Goal: Answer question/provide support: Share knowledge or assist other users

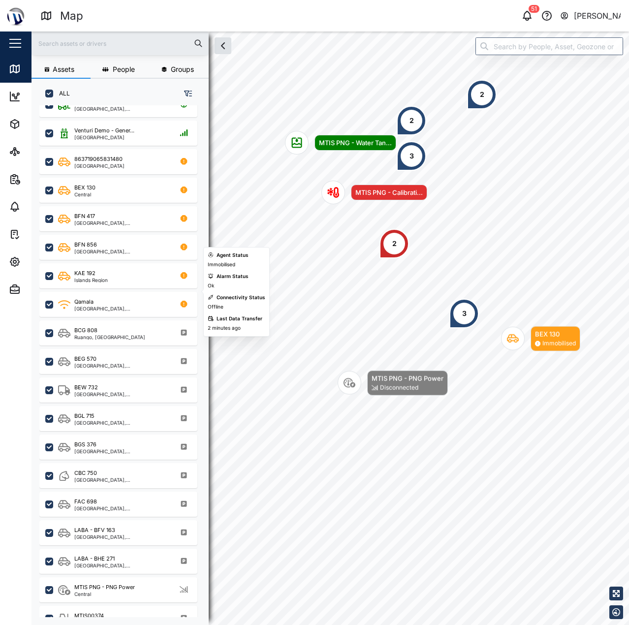
scroll to position [230, 0]
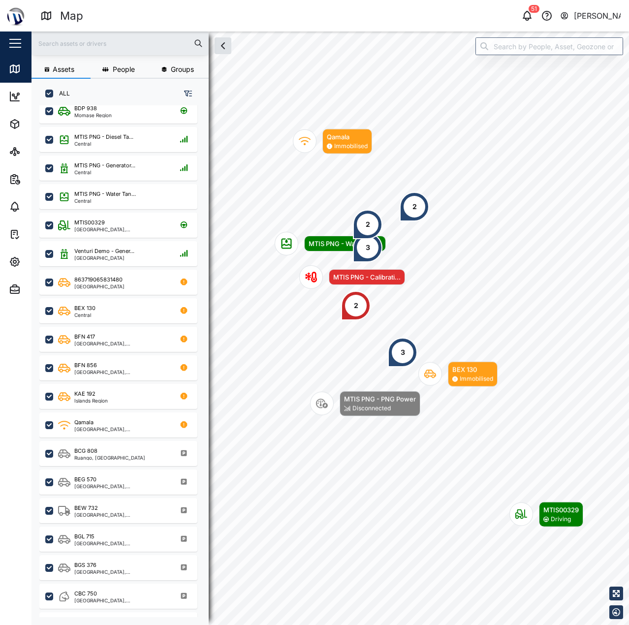
scroll to position [98, 0]
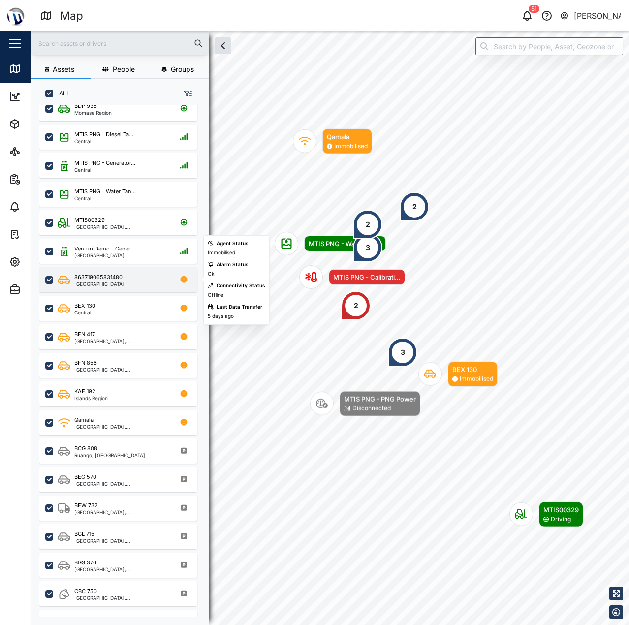
click at [110, 280] on div "863719065831480" at bounding box center [98, 277] width 48 height 8
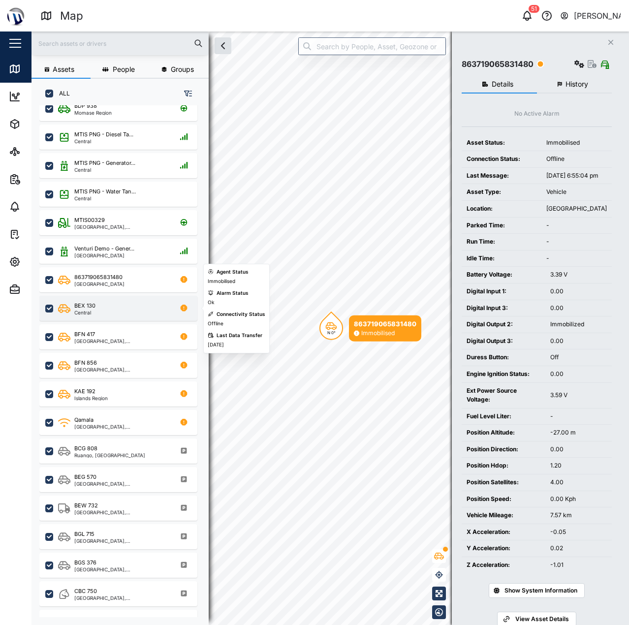
click at [107, 314] on div "BEX 130 Central" at bounding box center [124, 308] width 133 height 13
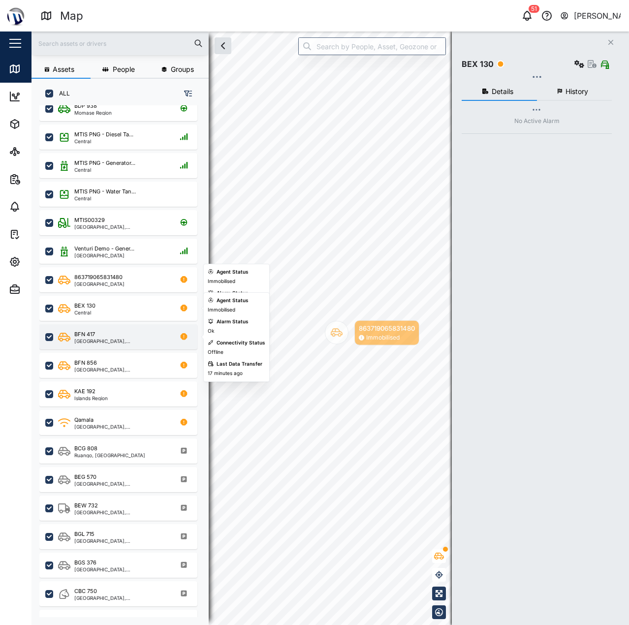
click at [111, 332] on div "BFN 417" at bounding box center [121, 334] width 94 height 8
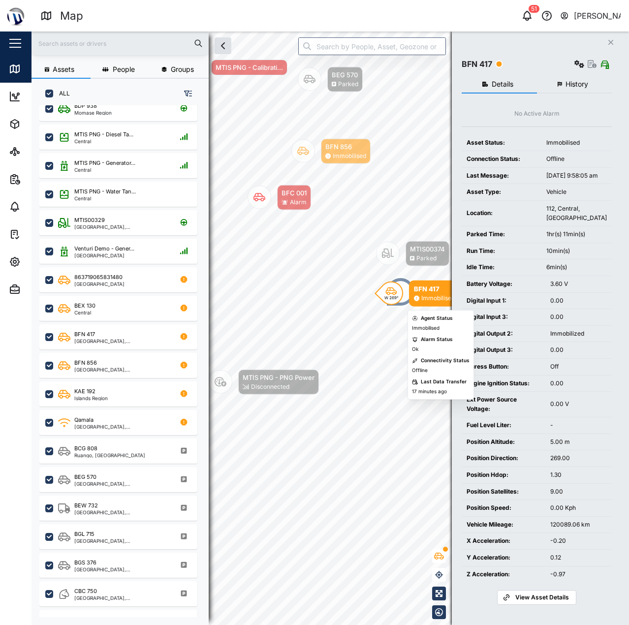
click at [528, 289] on div "Battery Voltage:" at bounding box center [503, 283] width 74 height 9
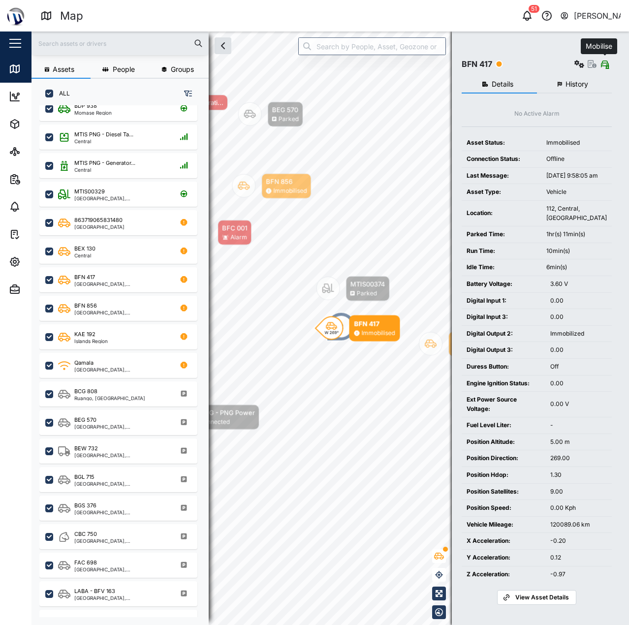
click at [605, 66] on icon "button" at bounding box center [605, 64] width 6 height 8
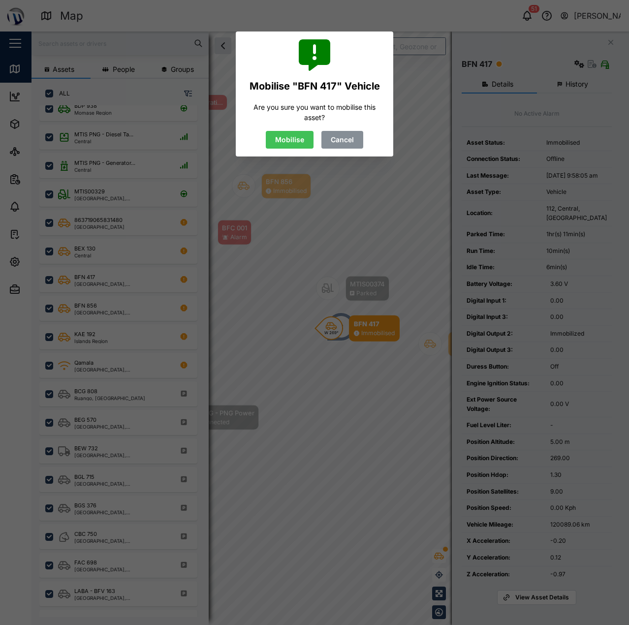
click at [292, 142] on span "Mobilise" at bounding box center [289, 139] width 29 height 17
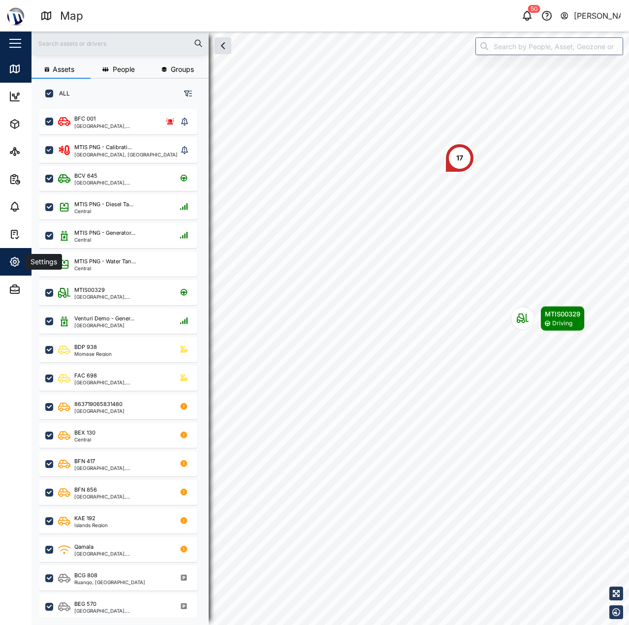
click at [27, 257] on div "Settings" at bounding box center [43, 261] width 35 height 11
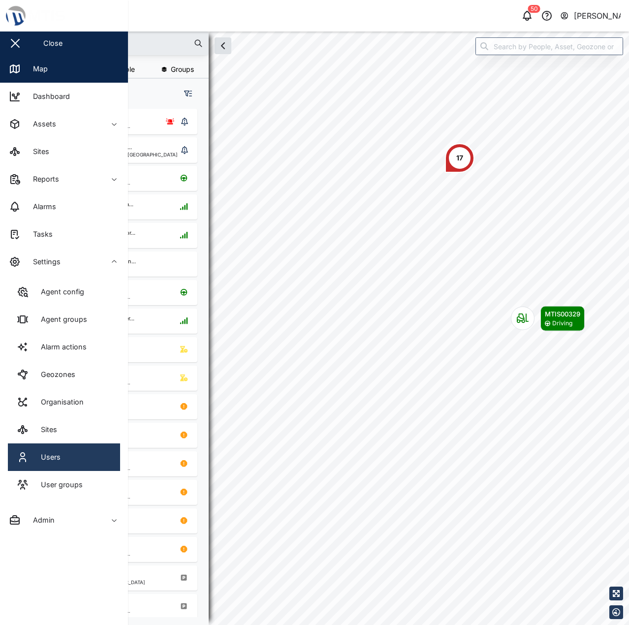
click at [76, 444] on link "Users" at bounding box center [64, 457] width 112 height 28
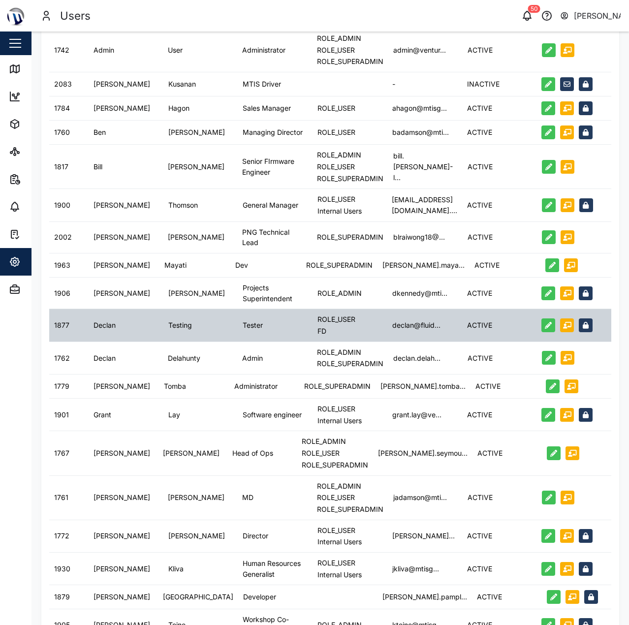
scroll to position [148, 0]
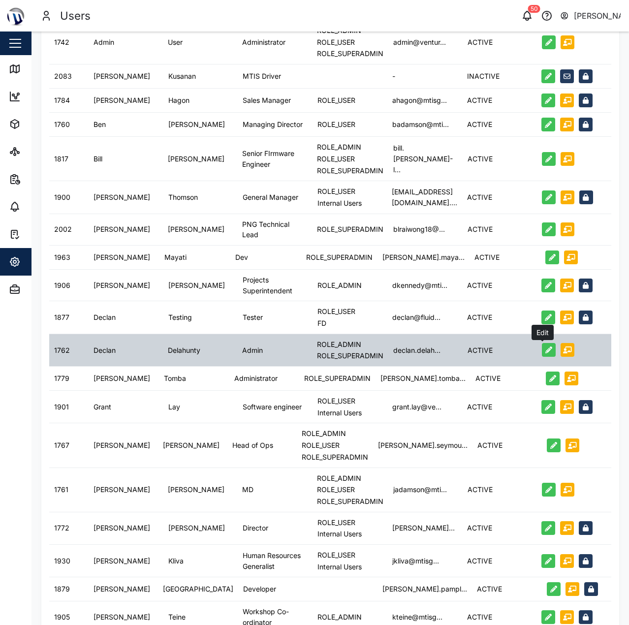
click at [542, 349] on button "button" at bounding box center [549, 350] width 14 height 14
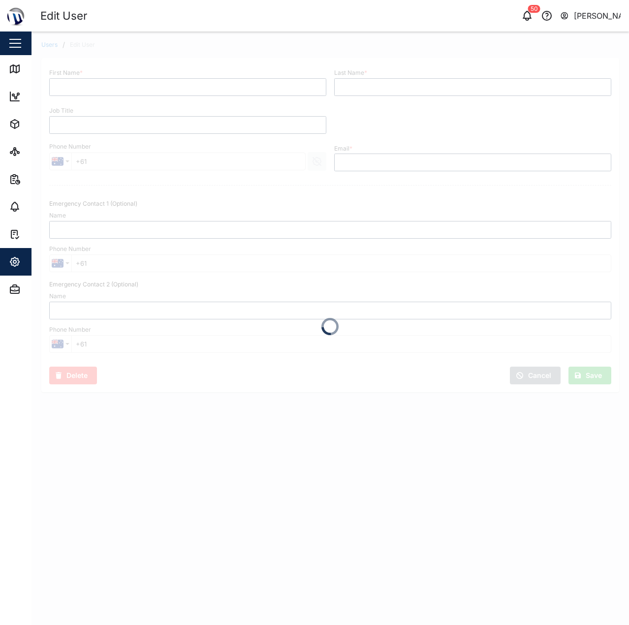
type input "Declan"
type input "Delahunty"
type input "Admin"
type input "[EMAIL_ADDRESS][PERSON_NAME][DOMAIN_NAME]"
type input "Kalice Lulu"
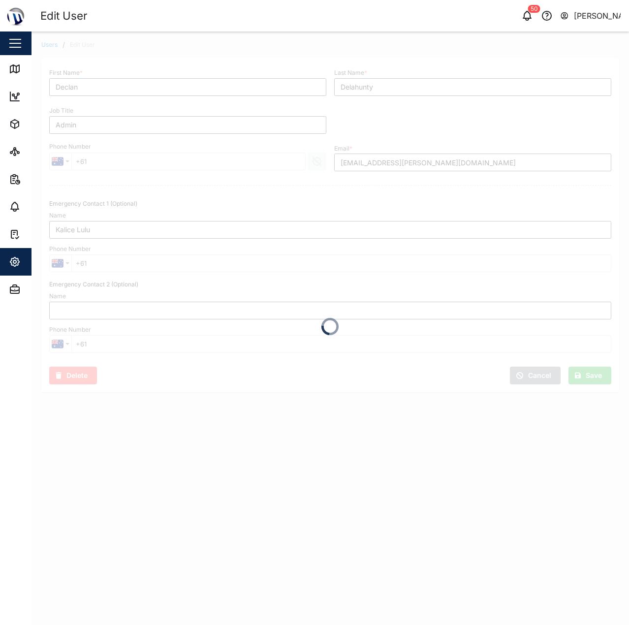
type input "[PHONE_NUMBER]"
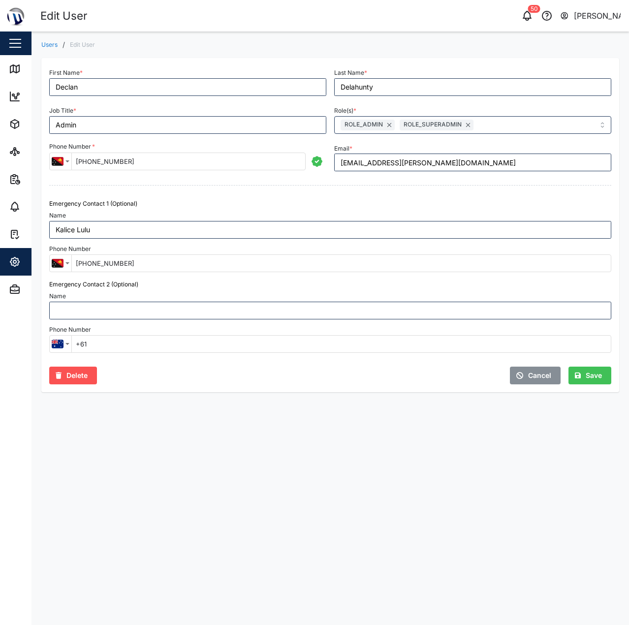
click at [532, 373] on span "Cancel" at bounding box center [539, 375] width 23 height 17
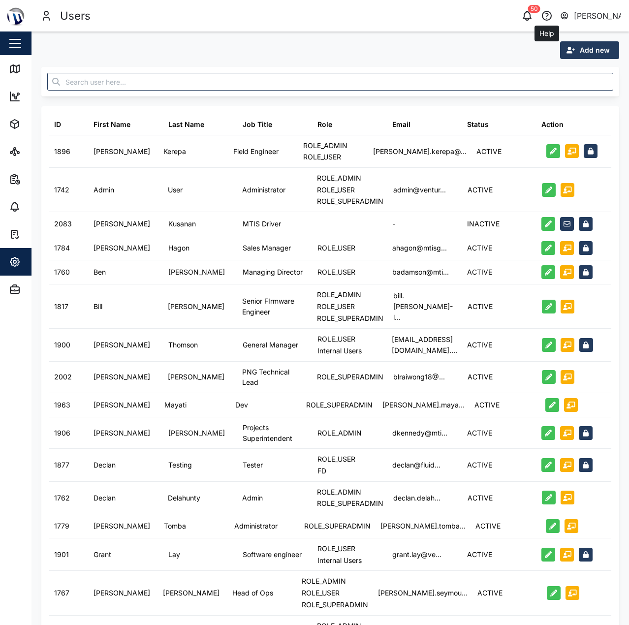
click at [551, 14] on icon "button" at bounding box center [546, 15] width 9 height 9
click at [527, 15] on icon "button" at bounding box center [527, 16] width 12 height 12
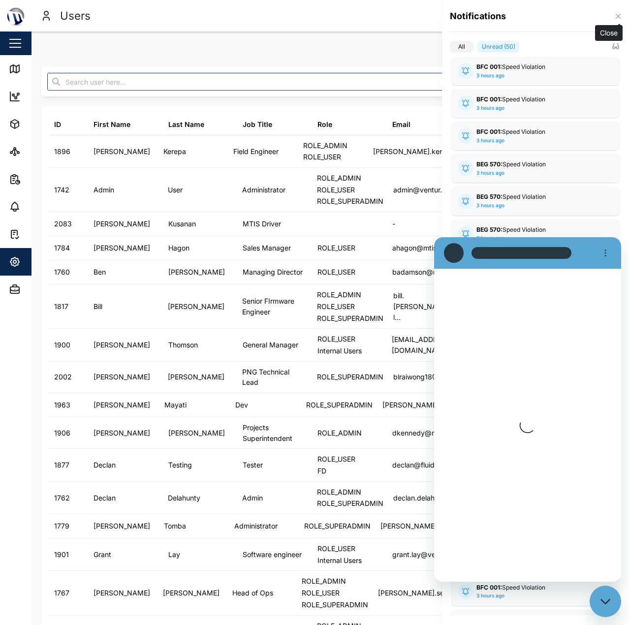
click at [617, 16] on icon "button" at bounding box center [617, 16] width 4 height 4
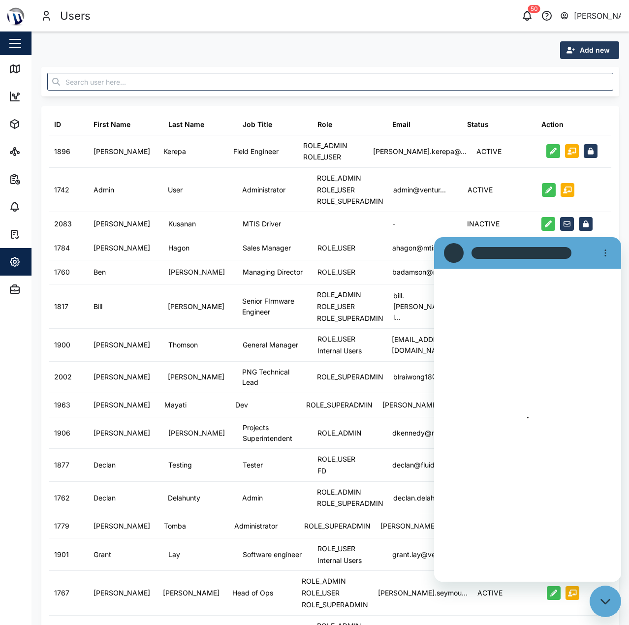
click at [589, 10] on div "[PERSON_NAME]" at bounding box center [597, 16] width 47 height 12
click at [551, 38] on div "User Profile" at bounding box center [559, 42] width 106 height 12
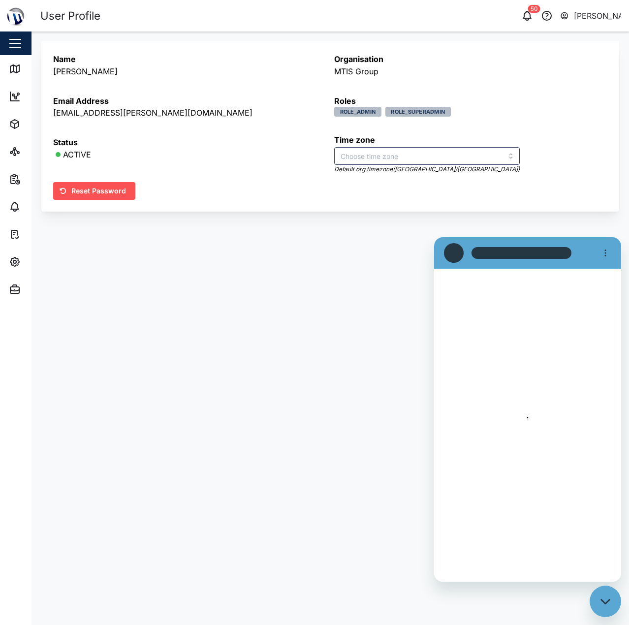
type input "[GEOGRAPHIC_DATA]/[GEOGRAPHIC_DATA]"
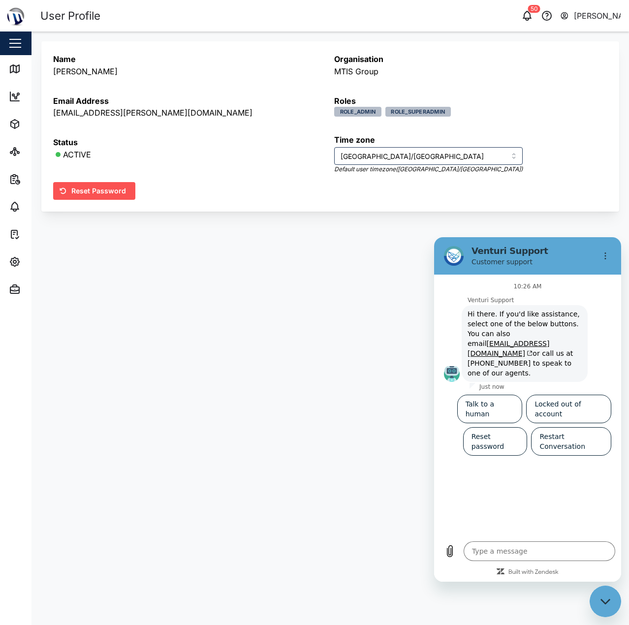
click at [33, 62] on div "Name [PERSON_NAME] Email Address [EMAIL_ADDRESS][PERSON_NAME][DOMAIN_NAME] Stat…" at bounding box center [329, 126] width 597 height 190
click at [23, 66] on div "Map" at bounding box center [28, 69] width 39 height 12
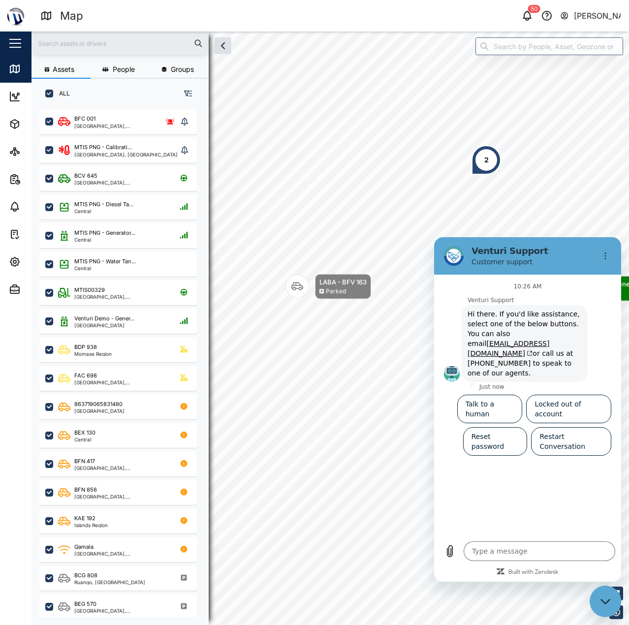
scroll to position [504, 154]
click at [603, 255] on icon "Options menu" at bounding box center [605, 256] width 8 height 8
click at [604, 250] on button "Options menu" at bounding box center [605, 256] width 20 height 20
click at [554, 252] on h2 "Venturi Support" at bounding box center [531, 251] width 120 height 12
click at [514, 256] on h2 "Venturi Support" at bounding box center [531, 251] width 120 height 12
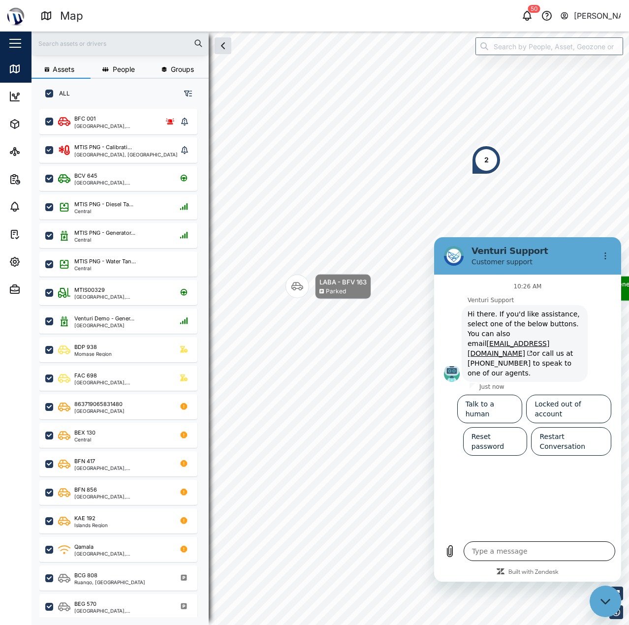
click at [504, 546] on textarea at bounding box center [539, 551] width 152 height 20
type textarea "I"
type textarea "x"
type textarea "I"
type textarea "x"
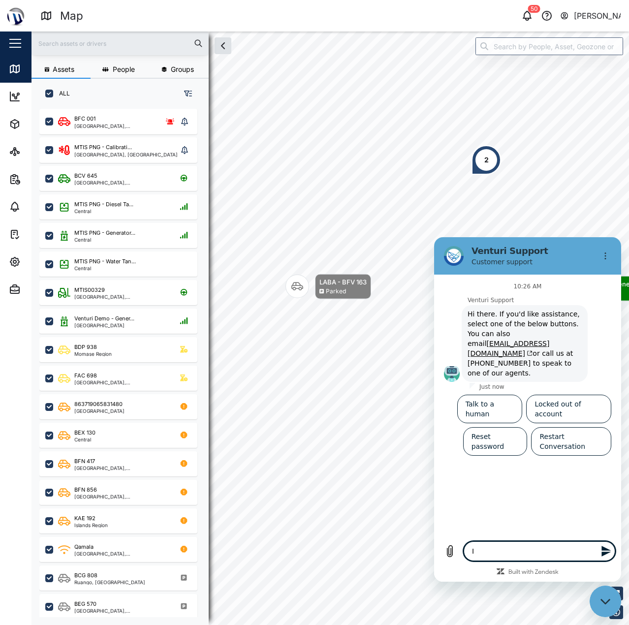
type textarea "I w"
type textarea "x"
type textarea "I wo"
type textarea "x"
type textarea "I wou"
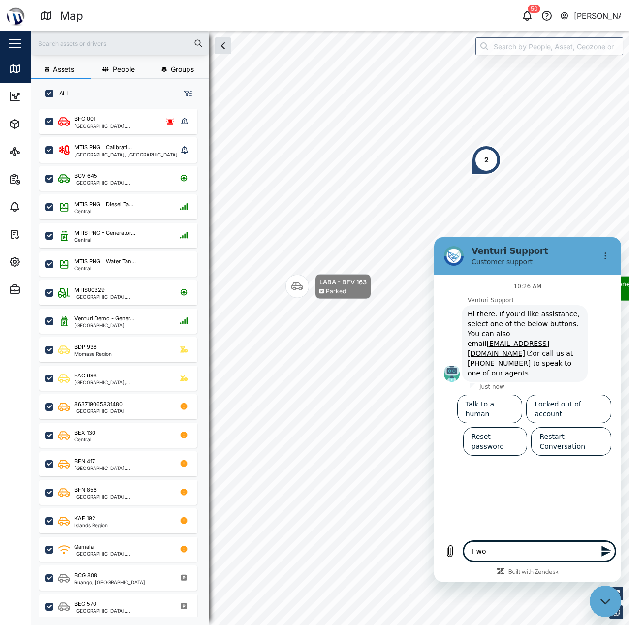
type textarea "x"
type textarea "I woul"
type textarea "x"
type textarea "I would"
type textarea "x"
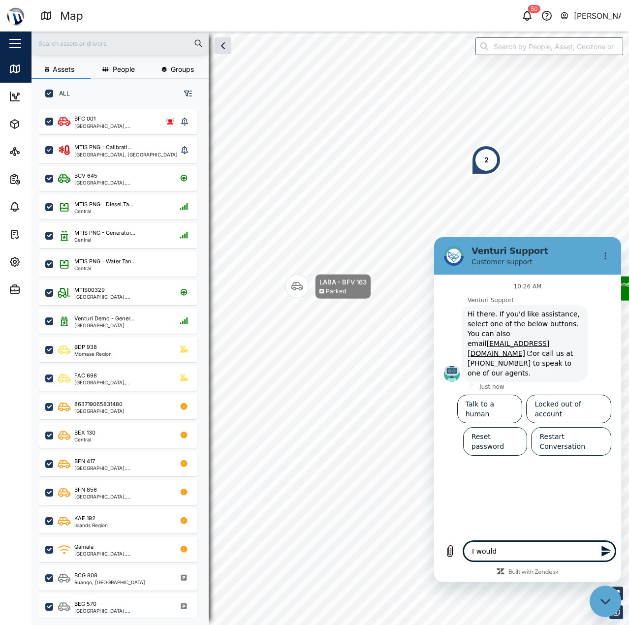
type textarea "I would"
type textarea "x"
type textarea "I would l"
type textarea "x"
type textarea "I would li"
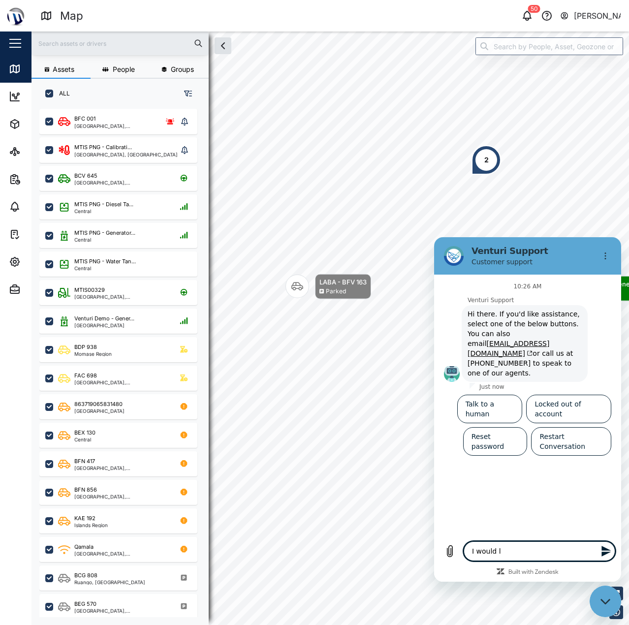
type textarea "x"
type textarea "I would lik"
type textarea "x"
type textarea "I would like"
type textarea "x"
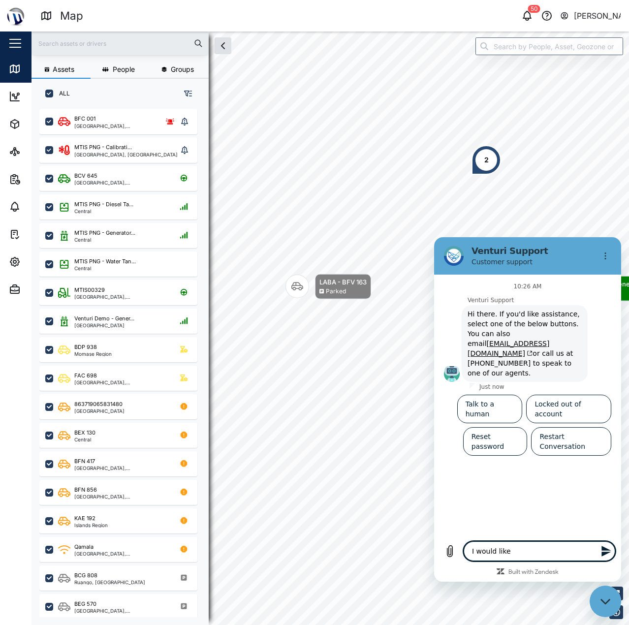
type textarea "I would like"
type textarea "x"
type textarea "I would like t"
type textarea "x"
type textarea "I would like to"
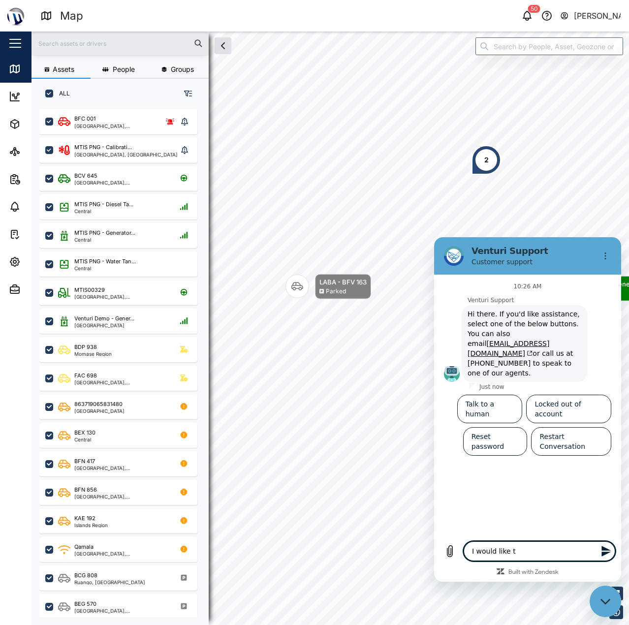
type textarea "x"
type textarea "I would like t"
type textarea "x"
type textarea "I would like"
type textarea "x"
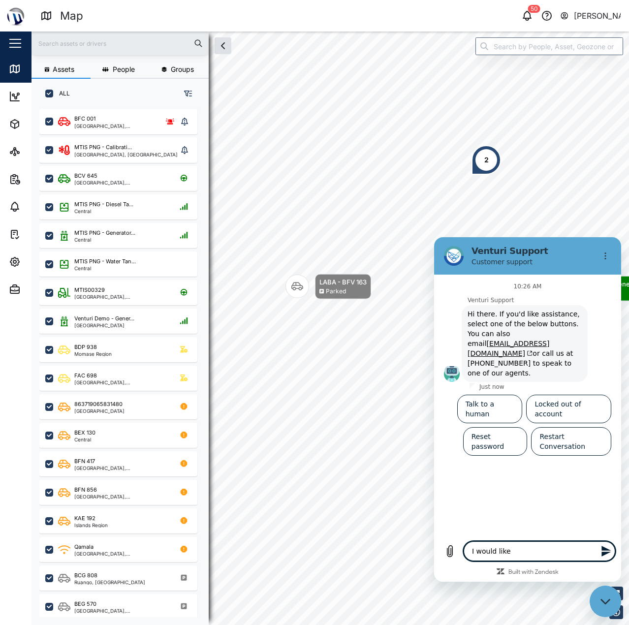
type textarea "I would like"
type textarea "x"
type textarea "I would lik"
type textarea "x"
type textarea "I would li"
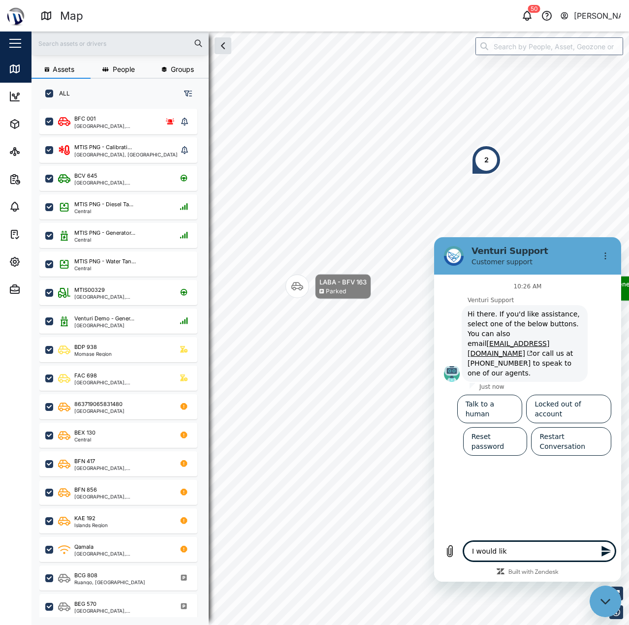
type textarea "x"
type textarea "I would l"
type textarea "x"
type textarea "I would"
type textarea "x"
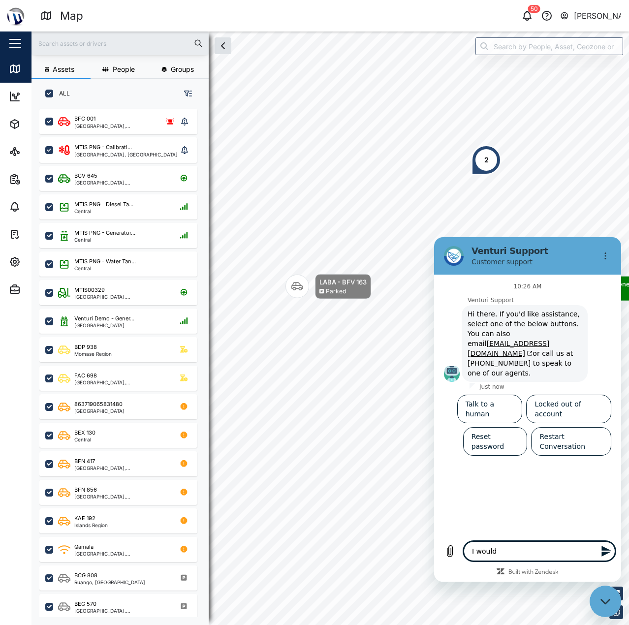
type textarea "I would"
type textarea "x"
type textarea "I woul"
type textarea "x"
type textarea "I wou"
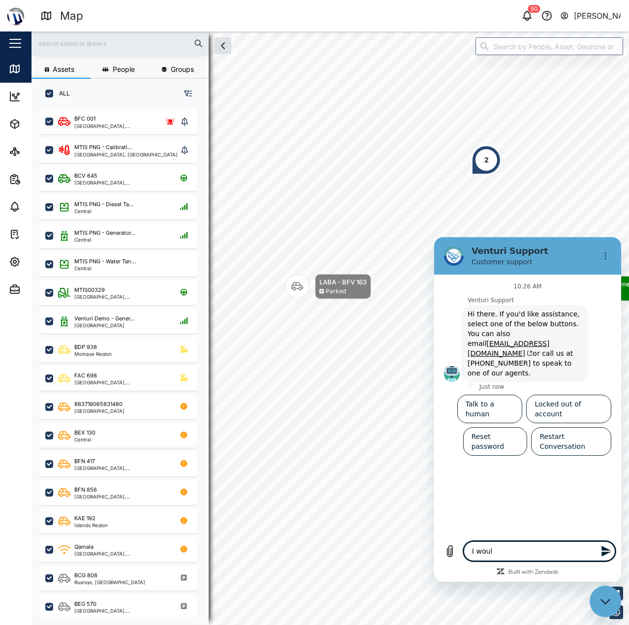
type textarea "x"
type textarea "I wo"
type textarea "x"
type textarea "I w"
type textarea "x"
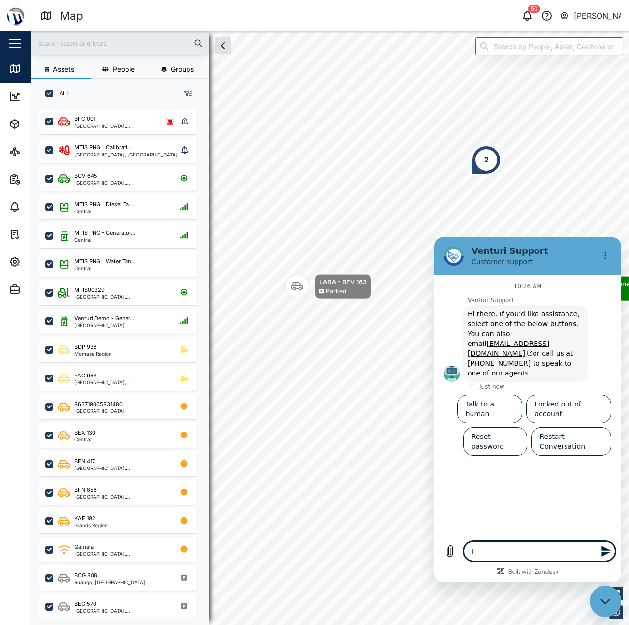
type textarea "I"
type textarea "x"
type textarea "I"
type textarea "x"
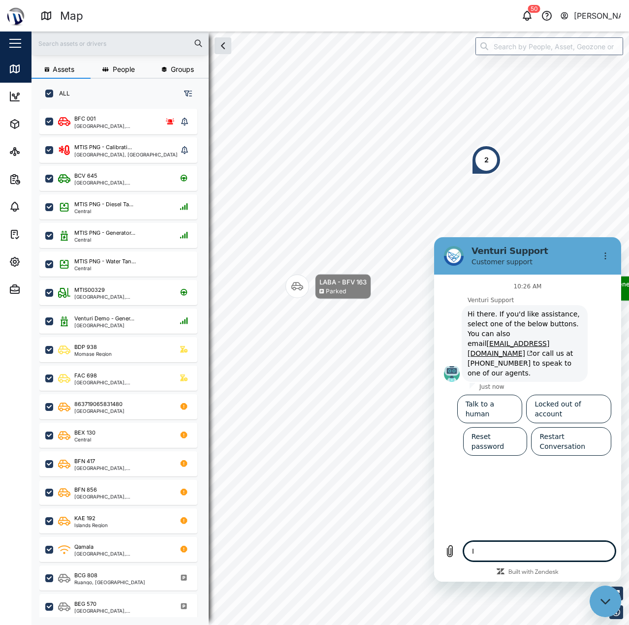
type textarea "I"
type textarea "x"
type textarea "I w"
type textarea "x"
type textarea "I wo"
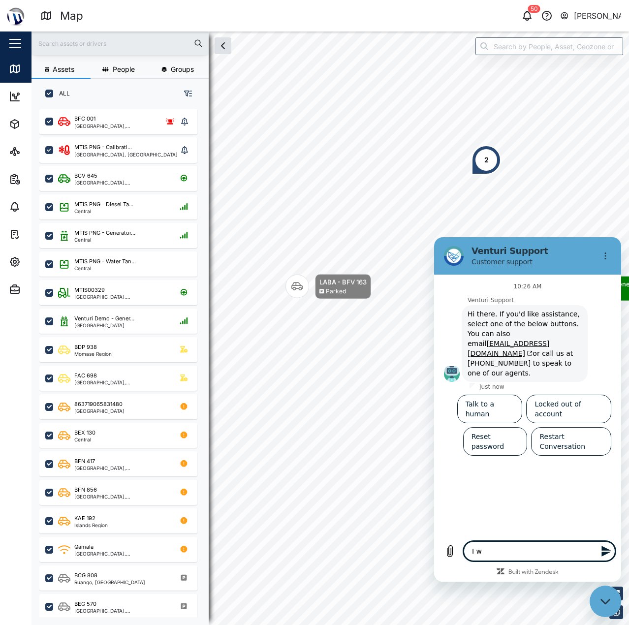
type textarea "x"
type textarea "I wou"
type textarea "x"
type textarea "I woul"
type textarea "x"
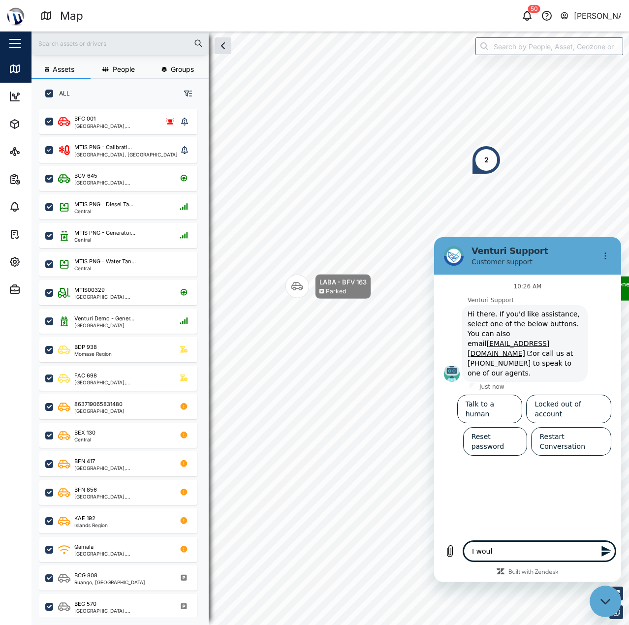
type textarea "I would"
type textarea "x"
type textarea "I would"
type textarea "x"
type textarea "I would l"
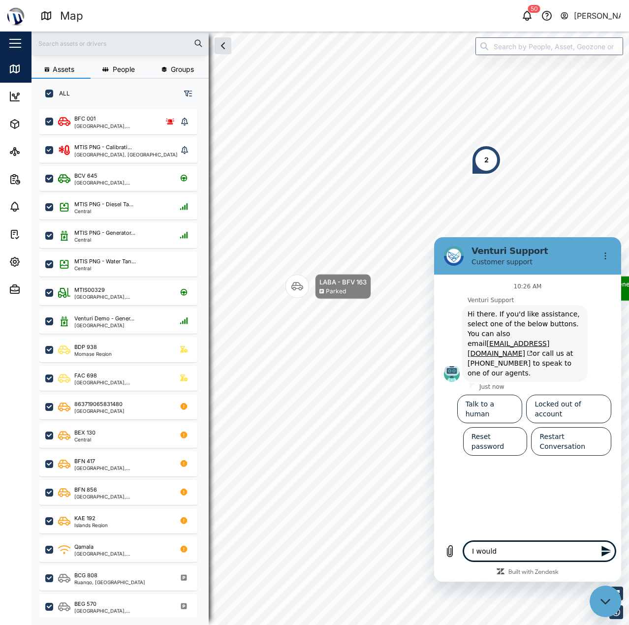
type textarea "x"
type textarea "I would li"
type textarea "x"
type textarea "I would lik"
type textarea "x"
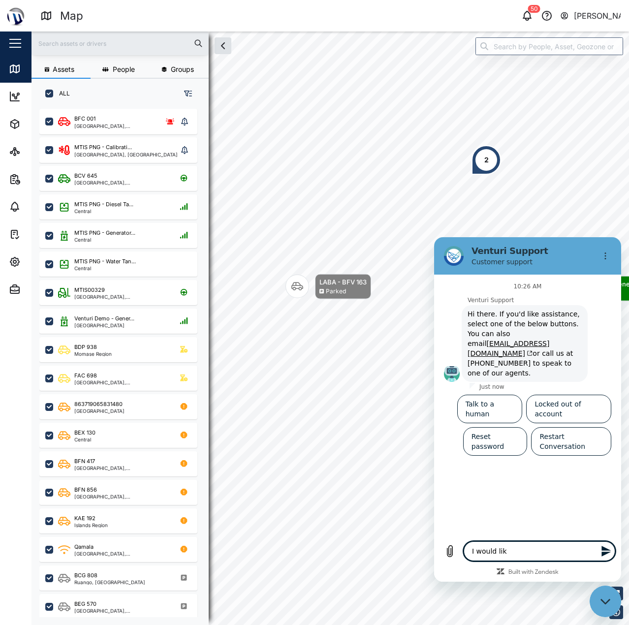
type textarea "I would like"
type textarea "x"
type textarea "I would like"
type textarea "x"
type textarea "I would like t"
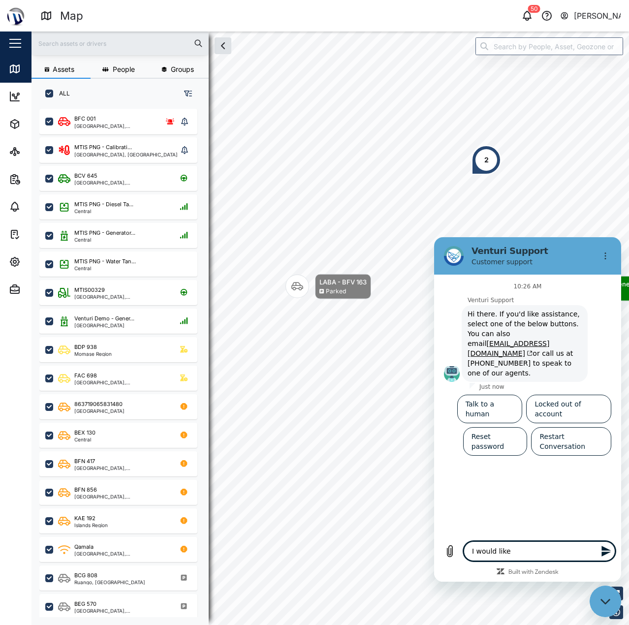
type textarea "x"
type textarea "I would like to"
type textarea "x"
type textarea "I would like to"
type textarea "x"
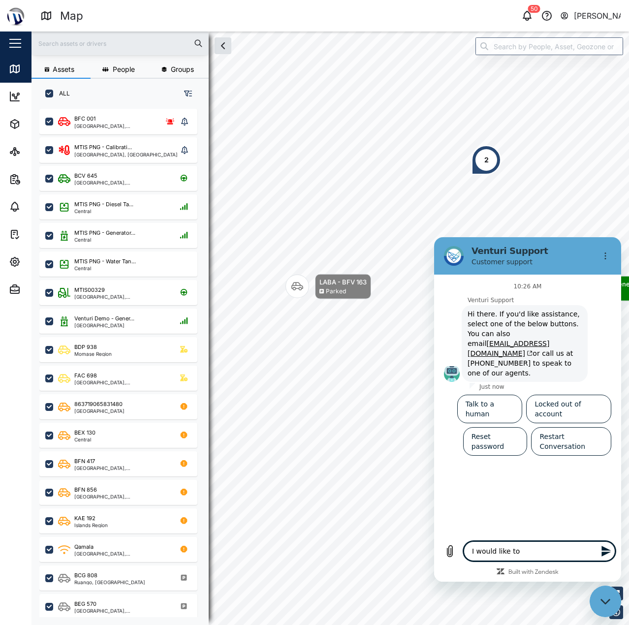
type textarea "I would like to c"
type textarea "x"
type textarea "I would like to ch"
type textarea "x"
type textarea "I would like to cha"
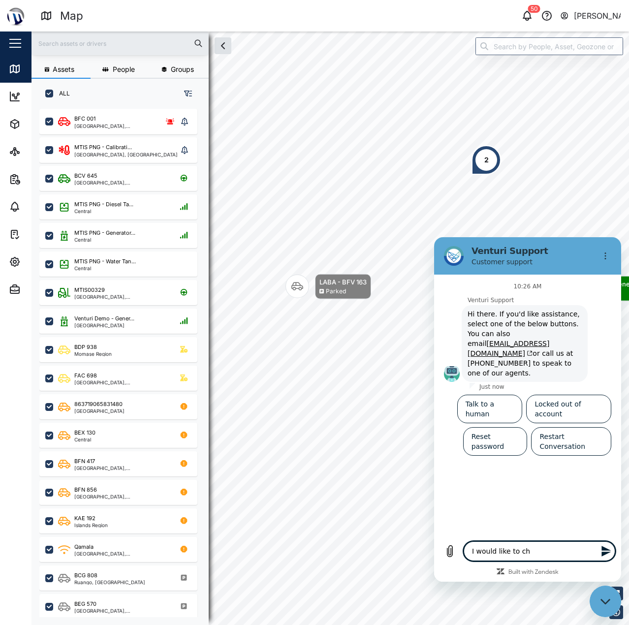
type textarea "x"
type textarea "I would like to [PERSON_NAME]"
type textarea "x"
type textarea "I would like to [PERSON_NAME]"
type textarea "x"
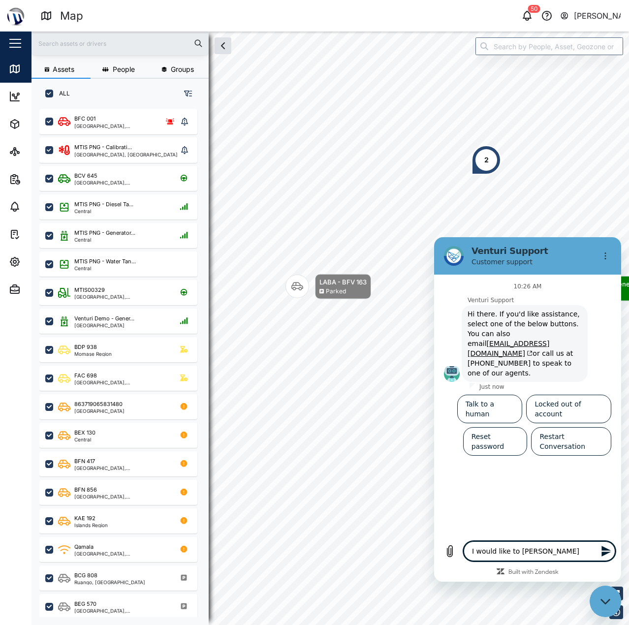
type textarea "I would like to change"
type textarea "x"
type textarea "I would like to change"
type textarea "x"
type textarea "I would like to change m"
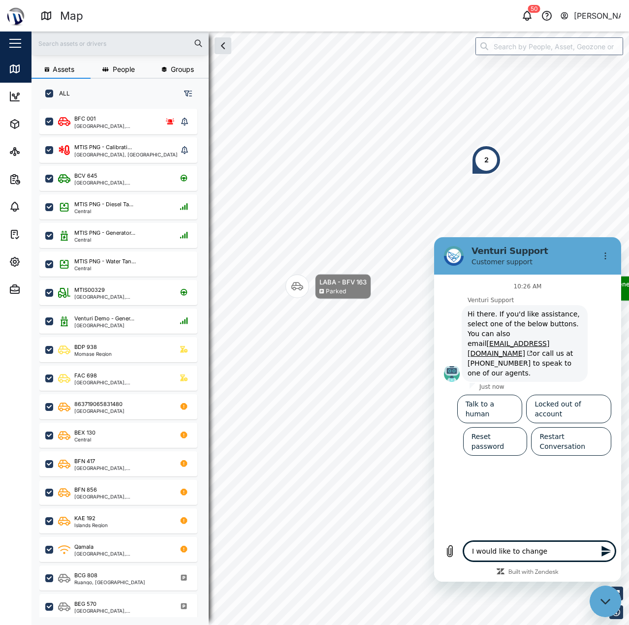
type textarea "x"
type textarea "I would like to change my"
type textarea "x"
type textarea "I would like to change my"
type textarea "x"
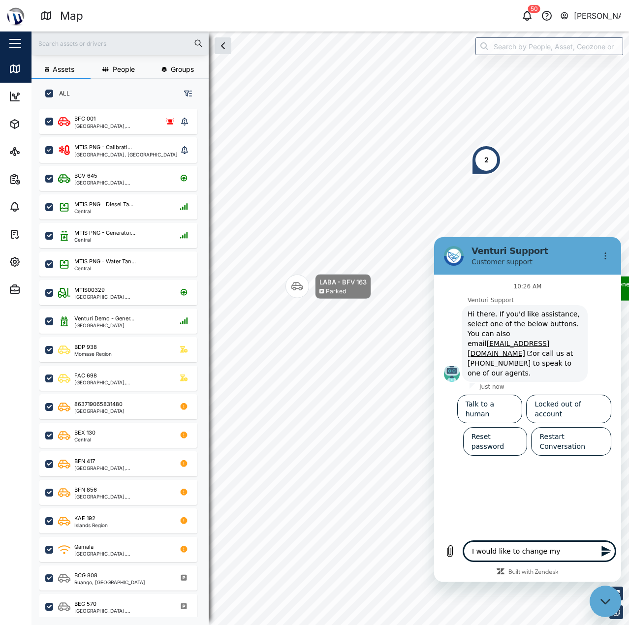
type textarea "I would like to change my p"
type textarea "x"
type textarea "I would like to change my pa"
type textarea "x"
type textarea "I would like to change my pas"
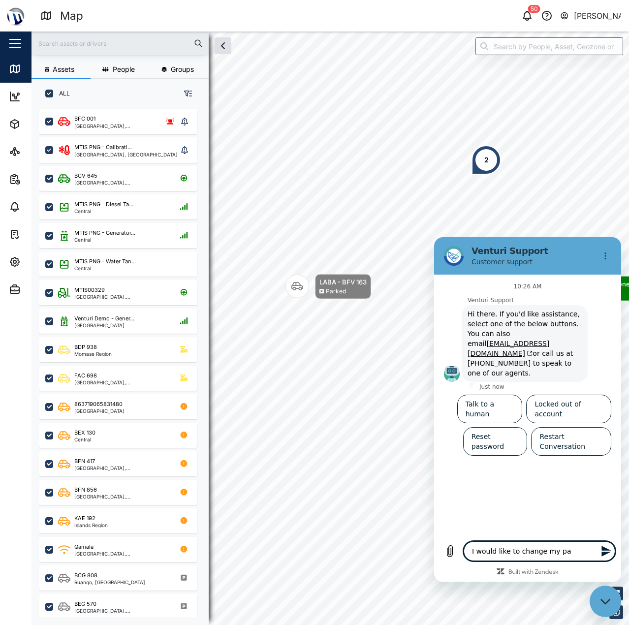
type textarea "x"
type textarea "I would like to change my pass"
type textarea "x"
type textarea "I would like to change my passw"
type textarea "x"
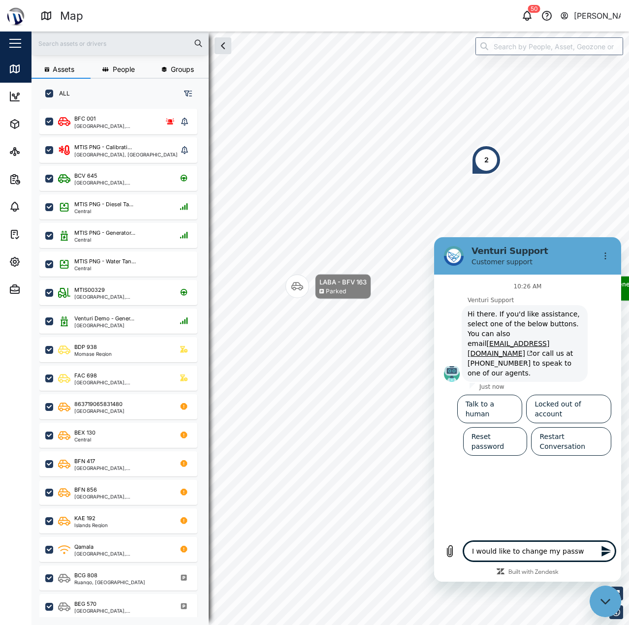
type textarea "I would like to change my passwo"
type textarea "x"
type textarea "I would like to change my passwor"
type textarea "x"
type textarea "I would like to change my password"
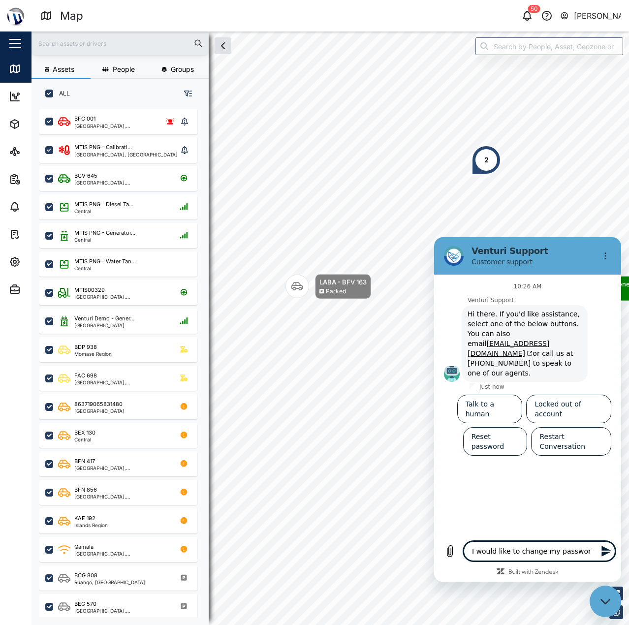
type textarea "x"
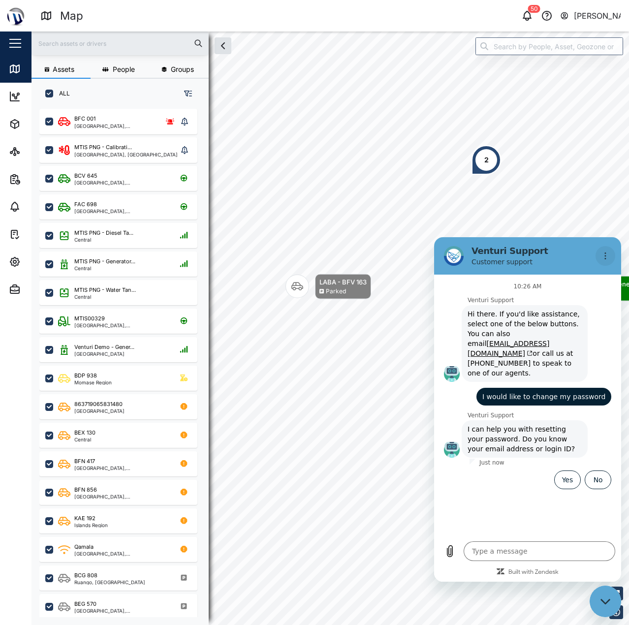
click at [603, 252] on icon "Options menu" at bounding box center [605, 256] width 8 height 8
click at [528, 258] on p "Customer support" at bounding box center [531, 262] width 120 height 10
click at [601, 600] on icon "Close messaging window" at bounding box center [605, 601] width 10 height 6
type textarea "x"
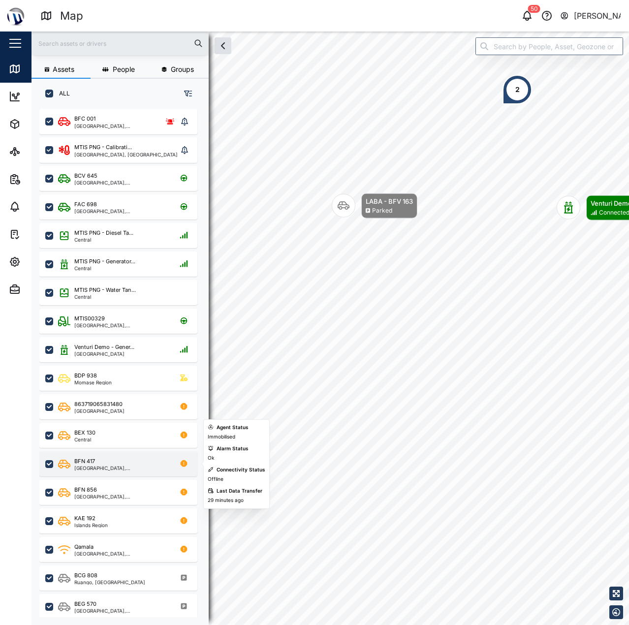
click at [123, 455] on div "BFN [GEOGRAPHIC_DATA], [GEOGRAPHIC_DATA]" at bounding box center [118, 463] width 158 height 25
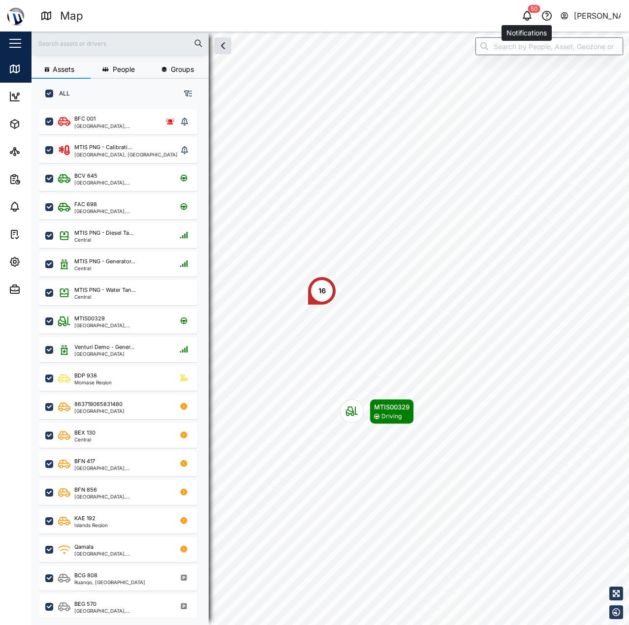
click at [526, 16] on icon "button" at bounding box center [527, 16] width 12 height 12
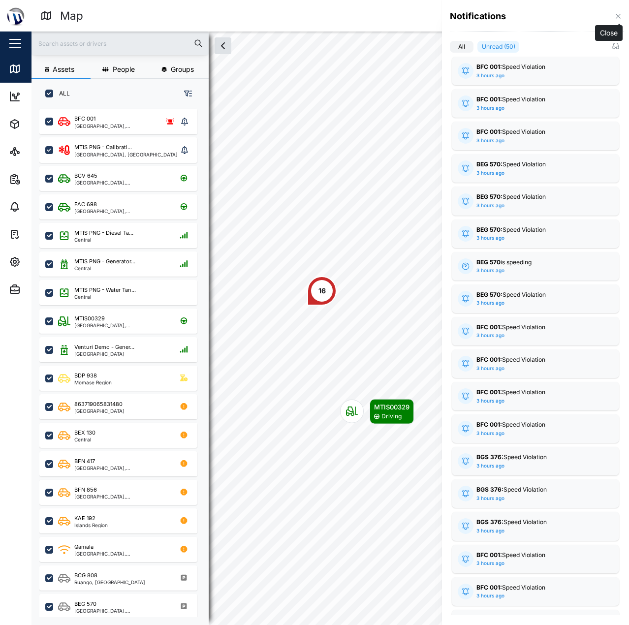
click at [615, 17] on icon "button" at bounding box center [618, 16] width 8 height 8
